Goal: Connect with others: Participate in discussion

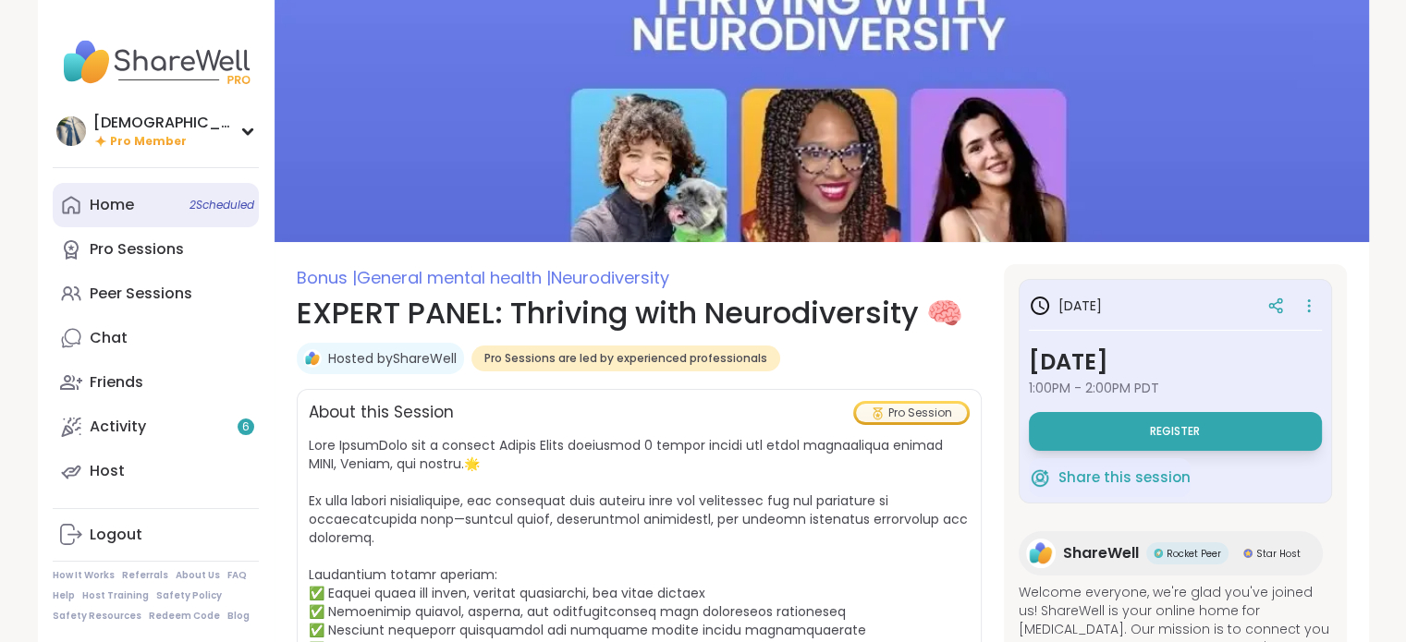
click at [152, 212] on link "Home 2 Scheduled" at bounding box center [156, 205] width 206 height 44
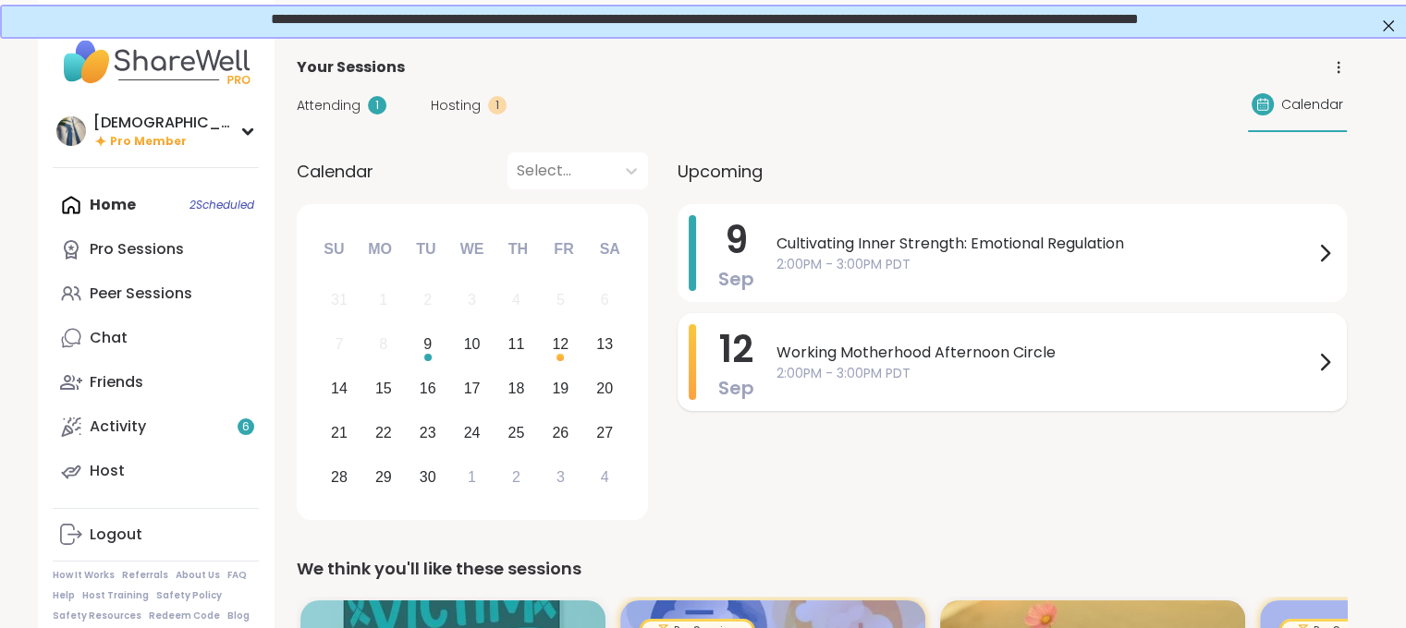
click at [1122, 356] on span "Working Motherhood Afternoon Circle" at bounding box center [1044, 353] width 537 height 22
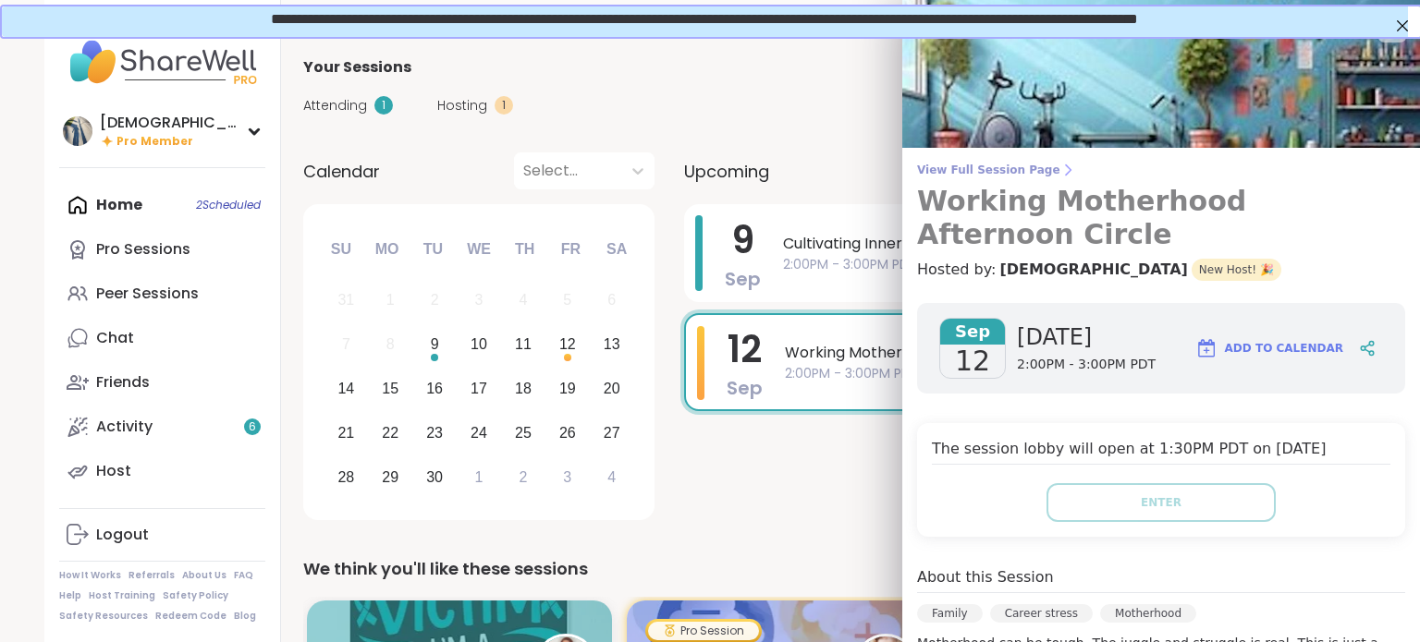
click at [951, 167] on span "View Full Session Page" at bounding box center [1161, 170] width 488 height 15
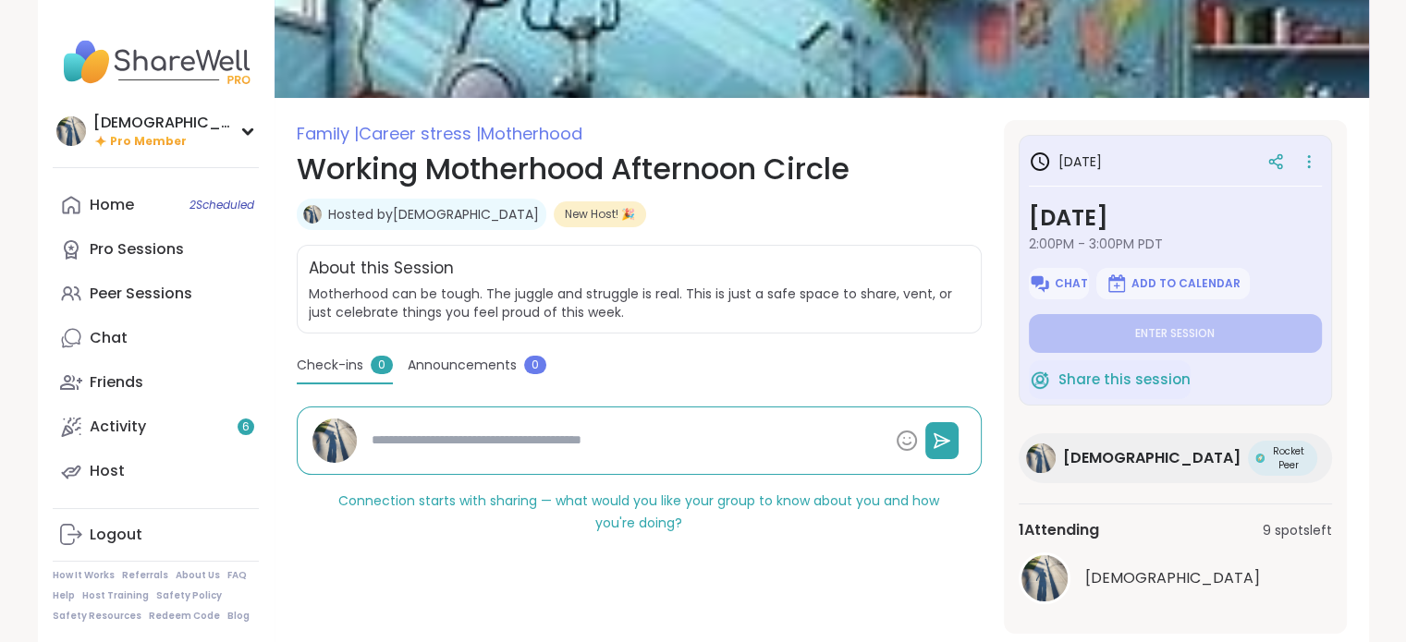
scroll to position [181, 0]
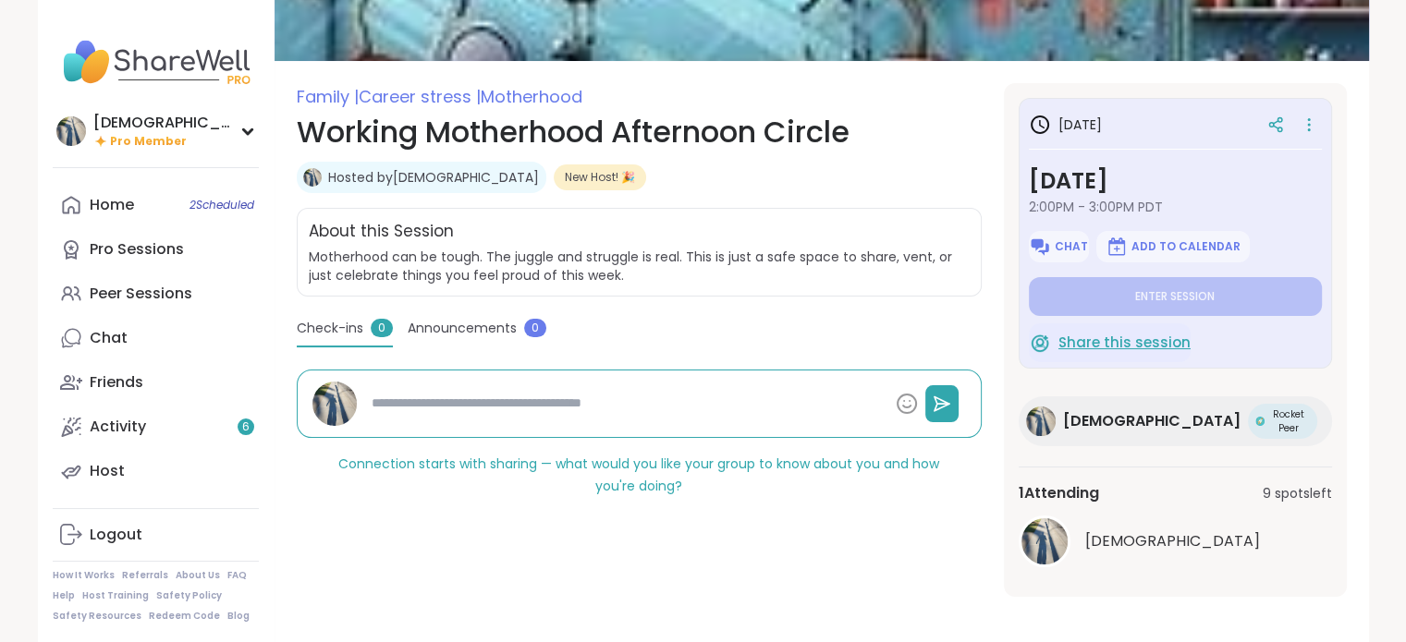
click at [1150, 341] on span "Share this session" at bounding box center [1124, 343] width 132 height 21
click at [100, 214] on div "Home 2 Scheduled" at bounding box center [112, 205] width 44 height 20
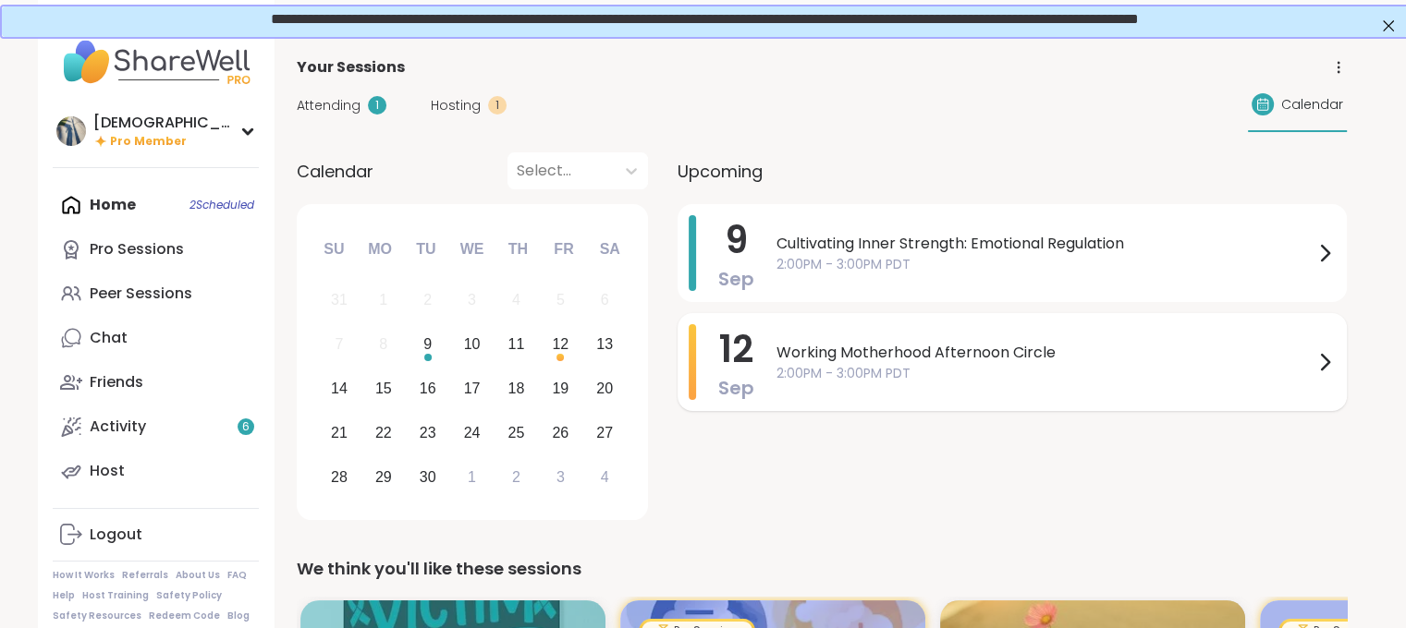
click at [908, 389] on div "Working Motherhood Afternoon Circle 2:00PM - 3:00PM PDT" at bounding box center [1055, 362] width 559 height 76
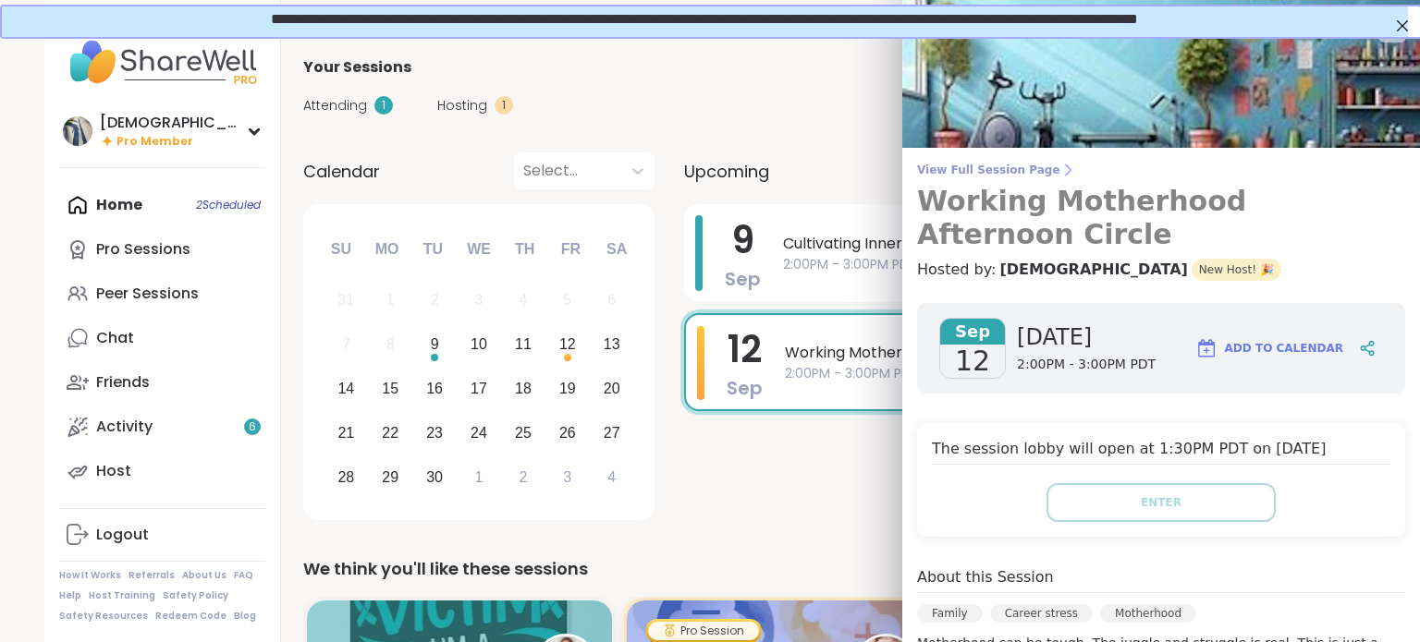
click at [954, 204] on h3 "Working Motherhood Afternoon Circle" at bounding box center [1161, 218] width 488 height 67
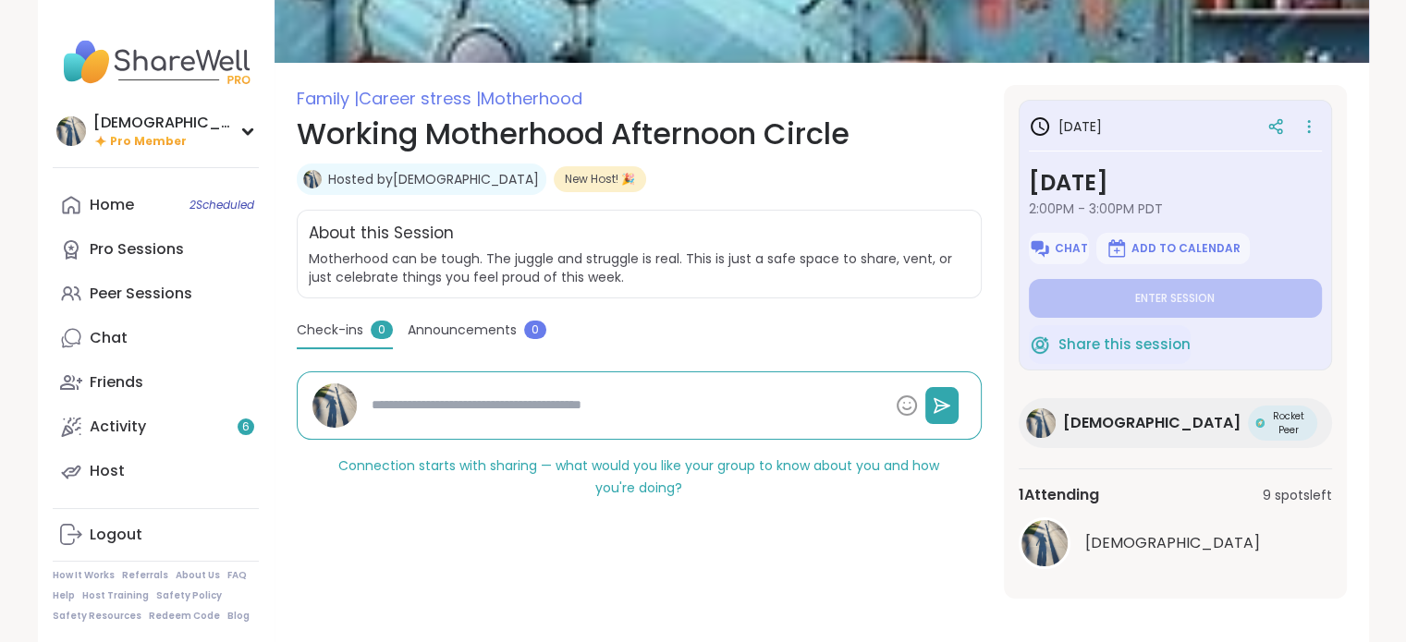
scroll to position [181, 0]
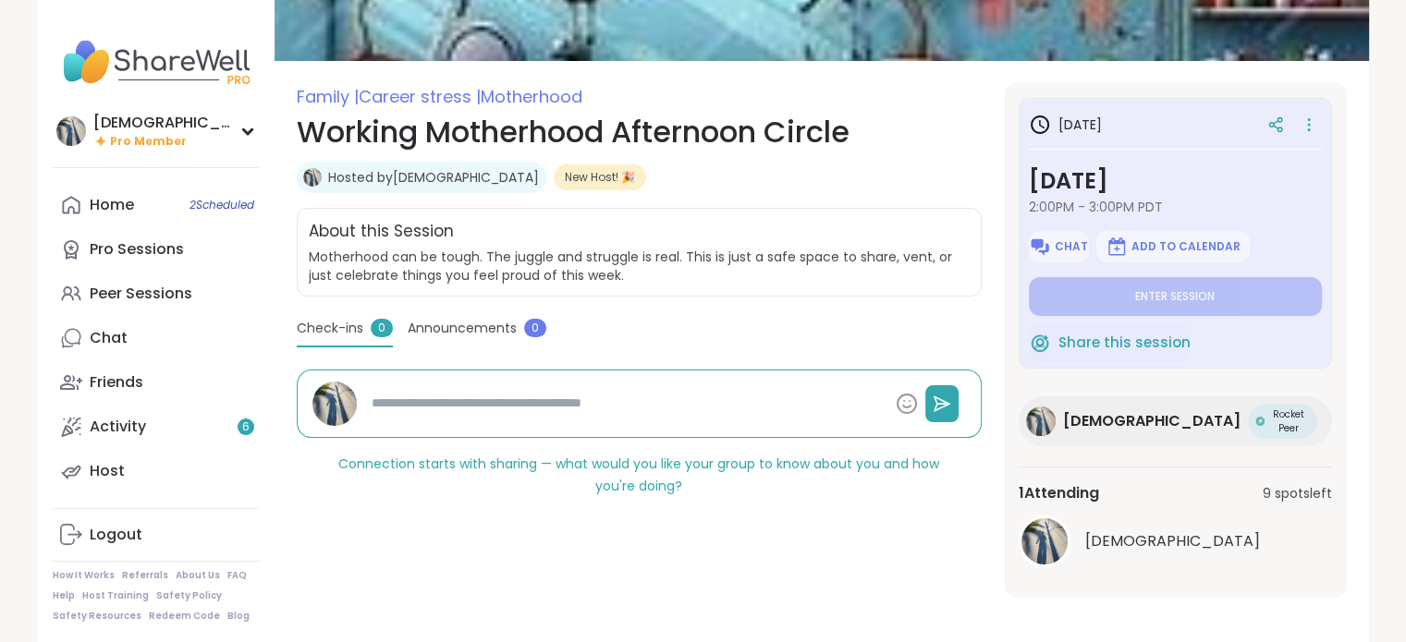
click at [499, 291] on div "About this Session Motherhood can be tough. The juggle and struggle is real. Th…" at bounding box center [639, 252] width 685 height 89
click at [250, 127] on icon at bounding box center [247, 131] width 15 height 9
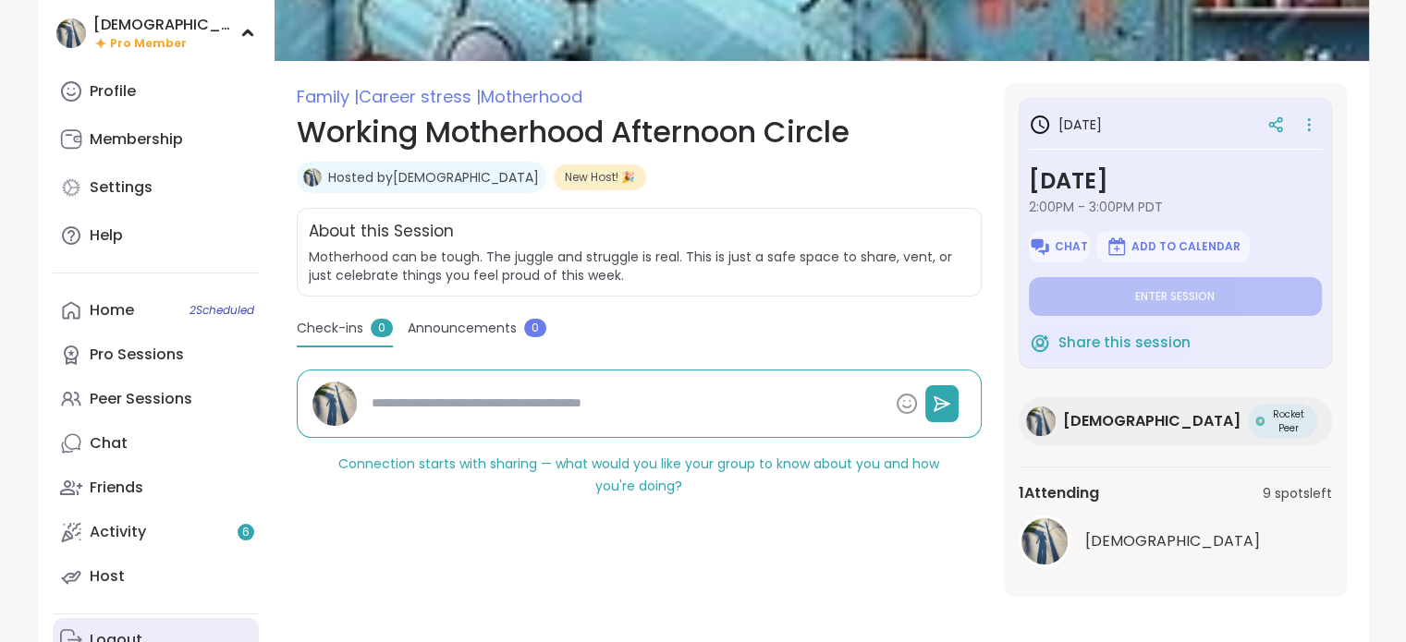
scroll to position [206, 0]
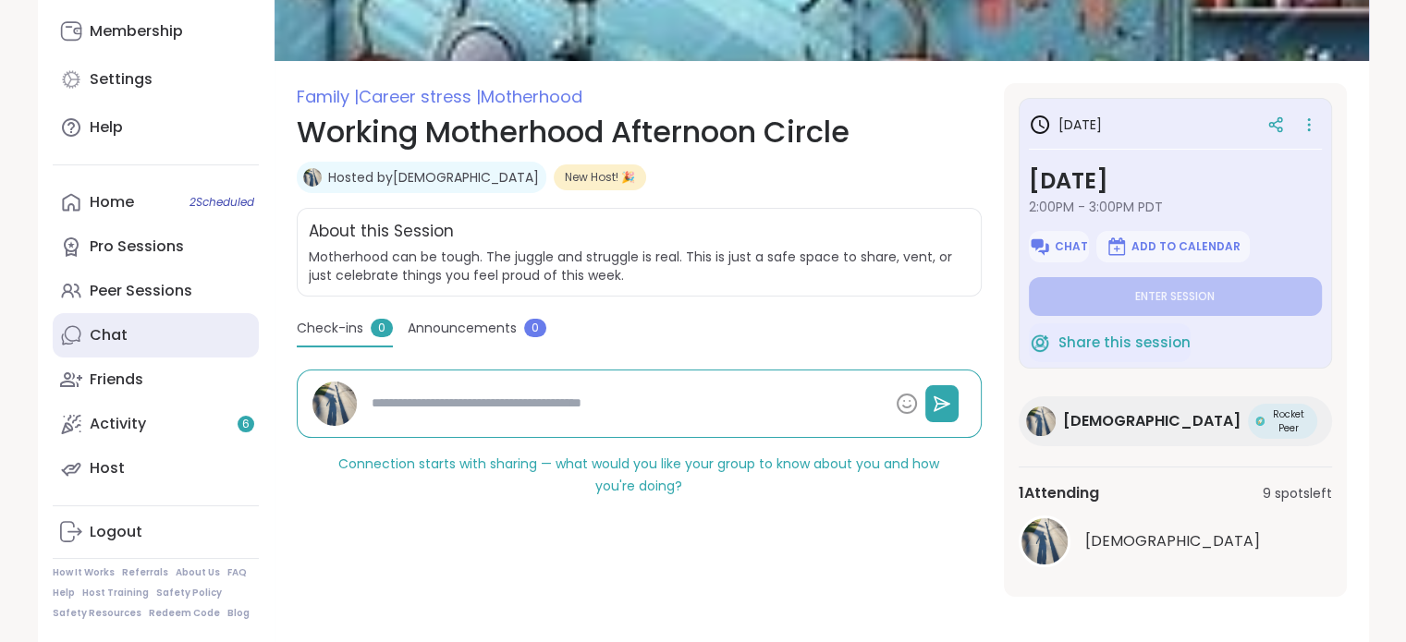
click at [136, 338] on link "Chat" at bounding box center [156, 335] width 206 height 44
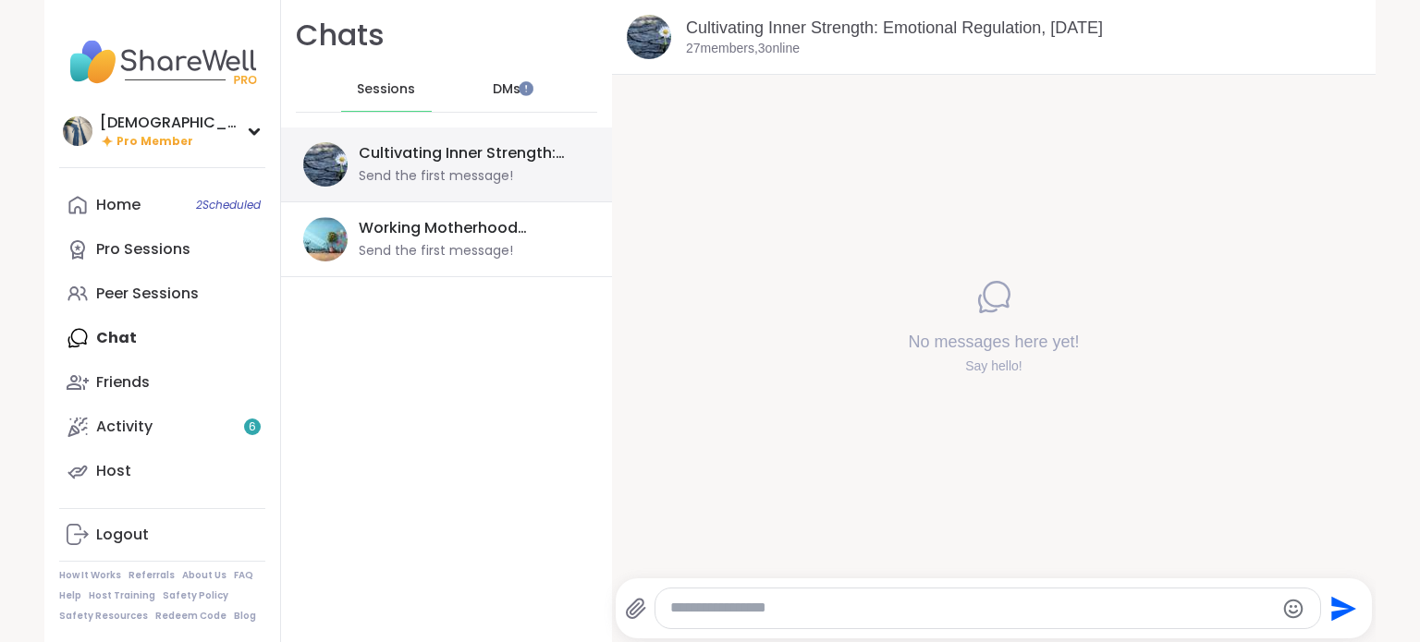
click at [359, 165] on div "Cultivating Inner Strength: Emotional Regulation, [DATE] Send the first message!" at bounding box center [469, 164] width 220 height 43
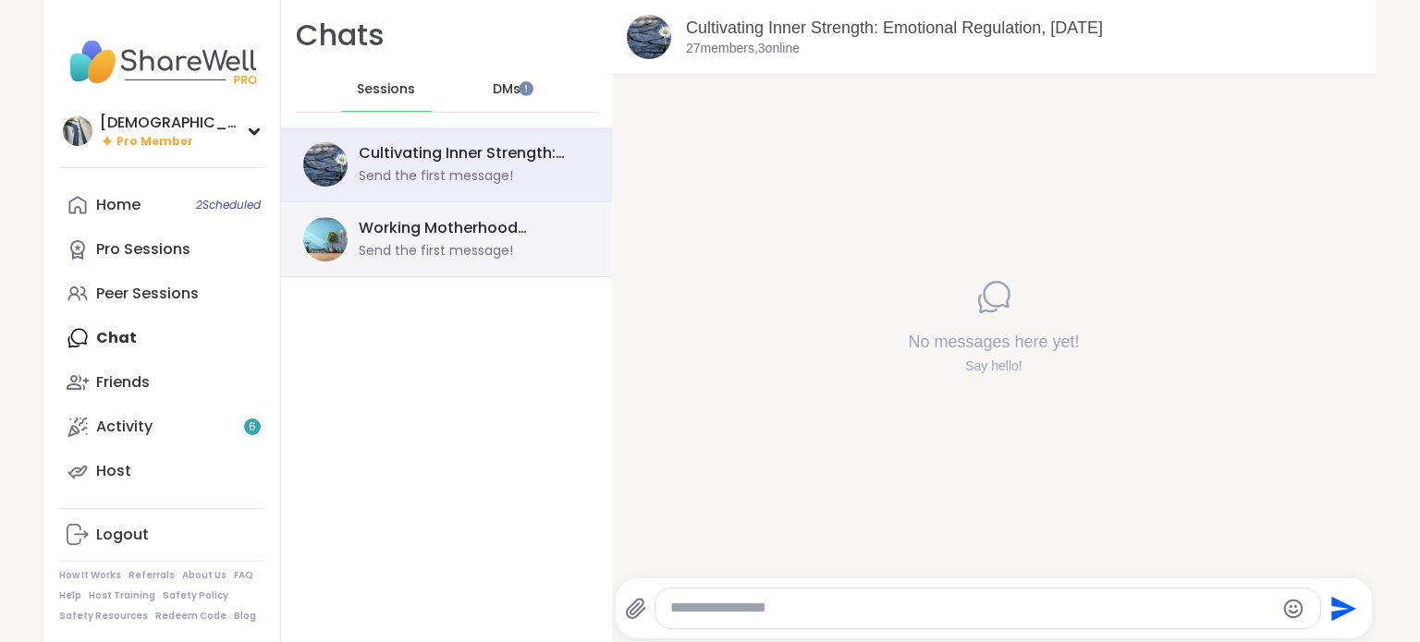
click at [410, 256] on div "Send the first message!" at bounding box center [436, 251] width 154 height 18
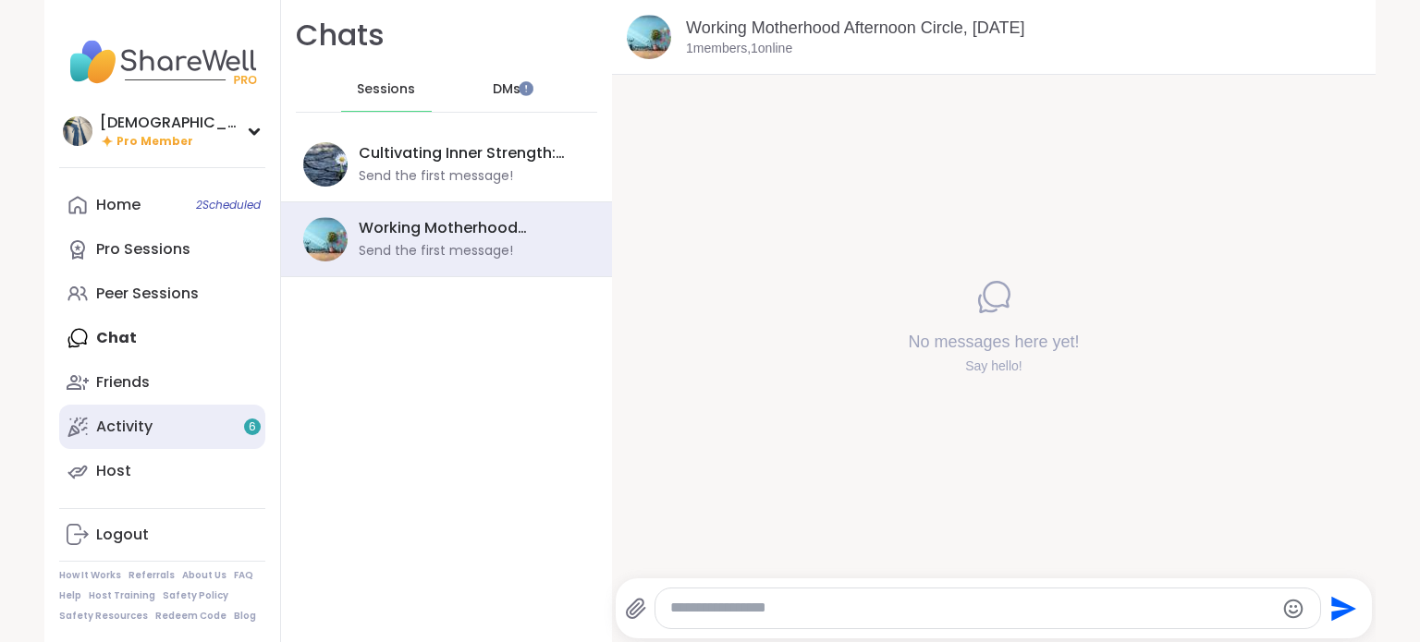
click at [113, 433] on div "Activity 6" at bounding box center [124, 427] width 56 height 20
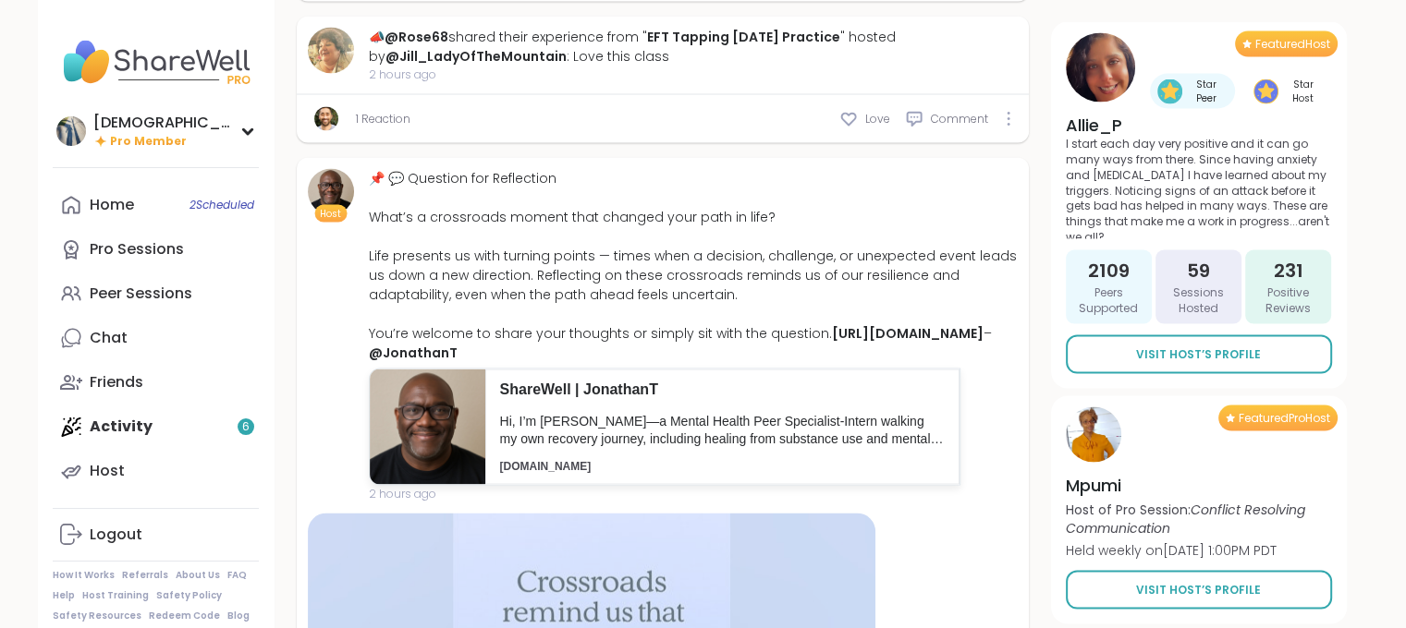
scroll to position [3991, 0]
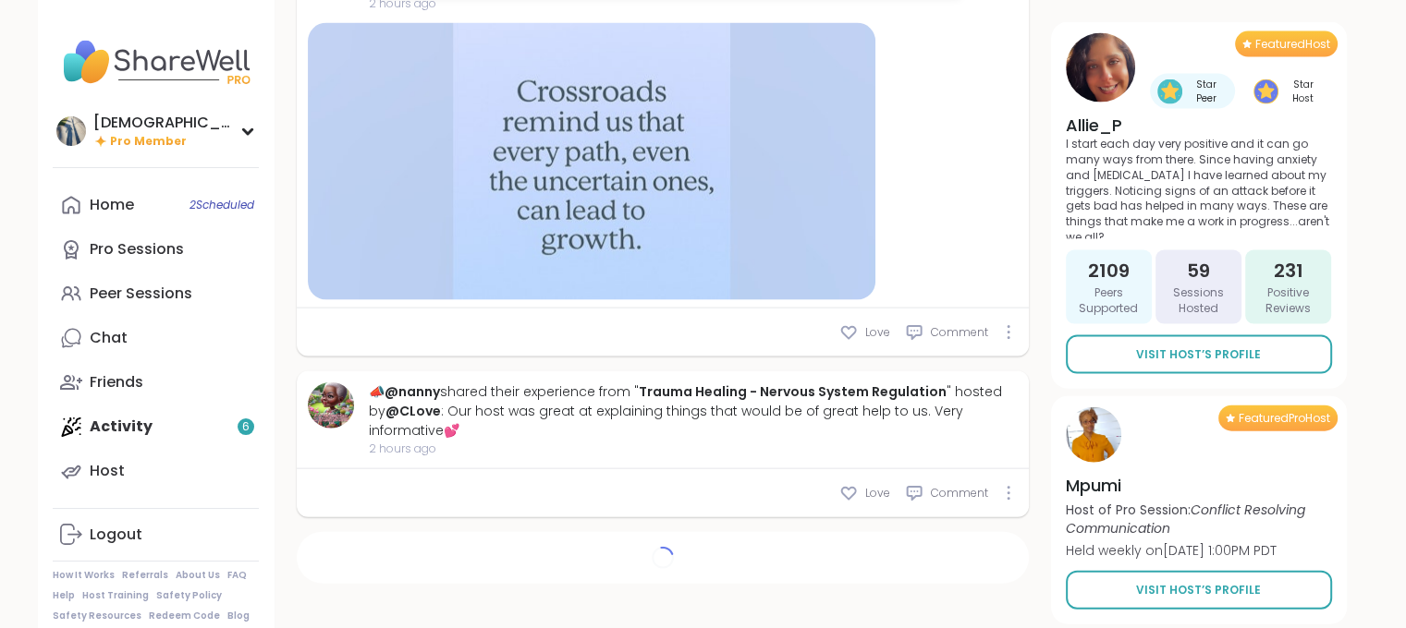
type textarea "*"
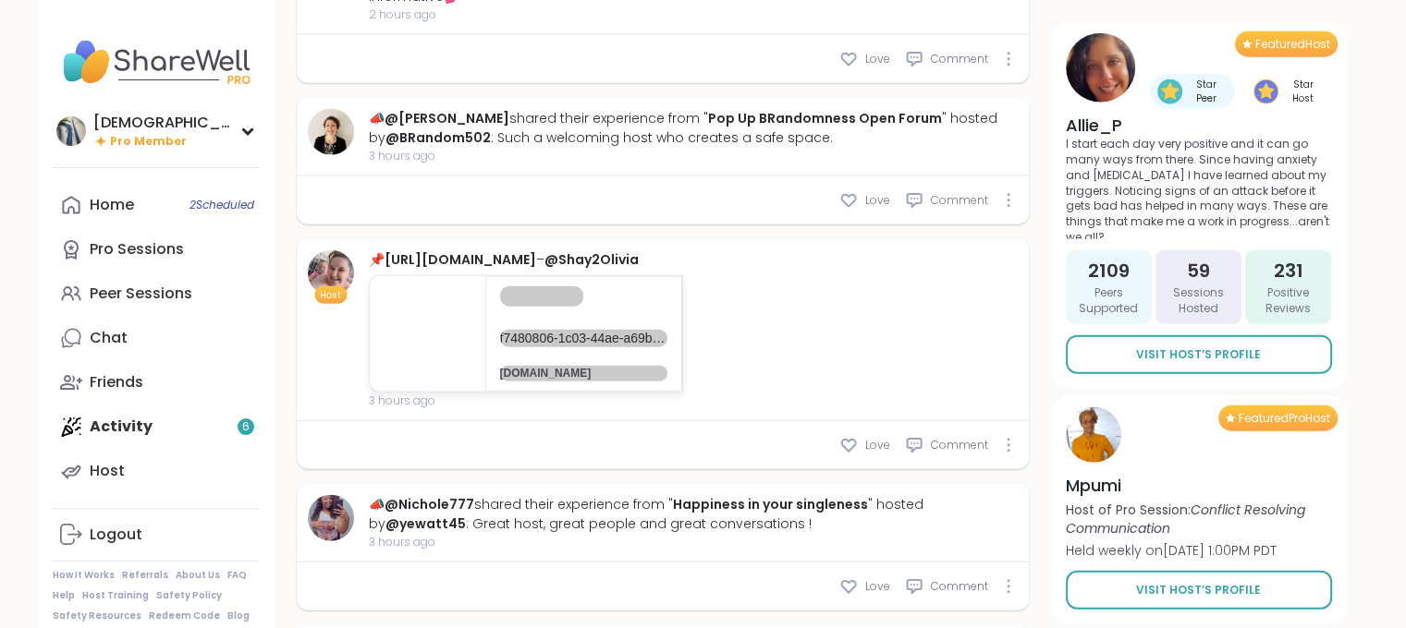
scroll to position [4551, 0]
